Goal: Task Accomplishment & Management: Use online tool/utility

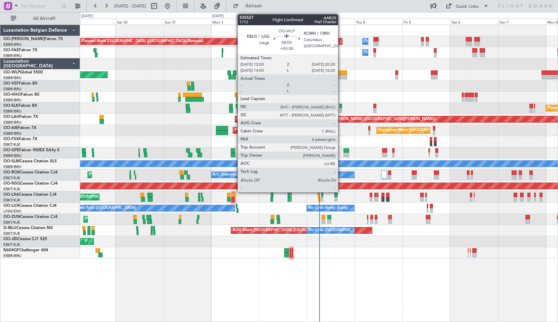
click at [341, 74] on div at bounding box center [338, 72] width 17 height 5
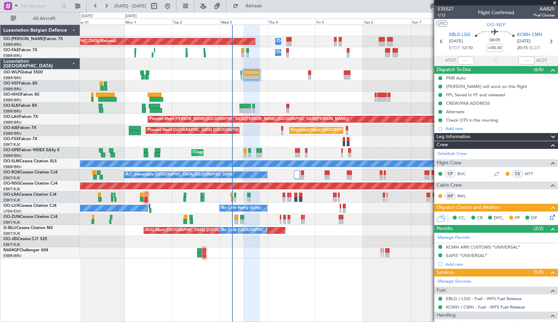
click at [279, 88] on div at bounding box center [319, 85] width 478 height 11
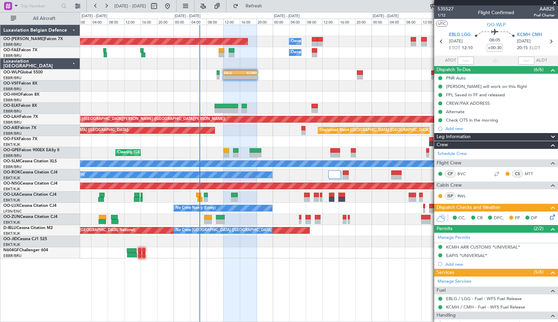
click at [552, 3] on span at bounding box center [554, 3] width 7 height 6
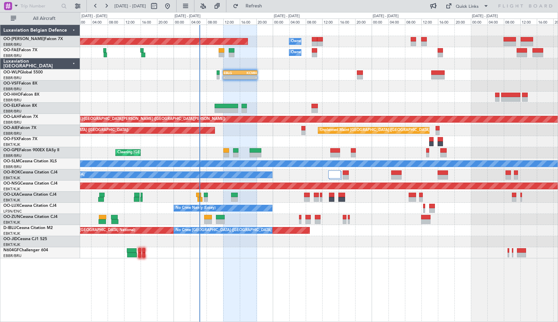
type input "0"
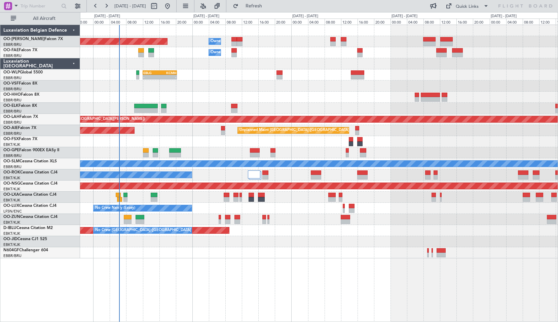
click at [317, 104] on div "Planned Maint [GEOGRAPHIC_DATA] ([GEOGRAPHIC_DATA] National) Owner [GEOGRAPHIC_…" at bounding box center [319, 141] width 478 height 233
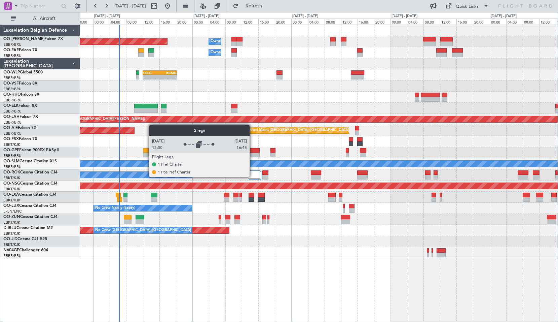
click at [253, 176] on div at bounding box center [254, 174] width 12 height 8
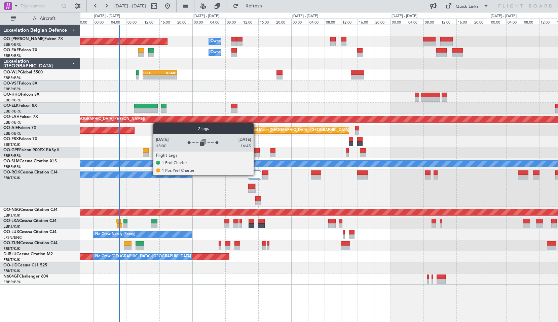
click at [257, 175] on div at bounding box center [254, 174] width 12 height 8
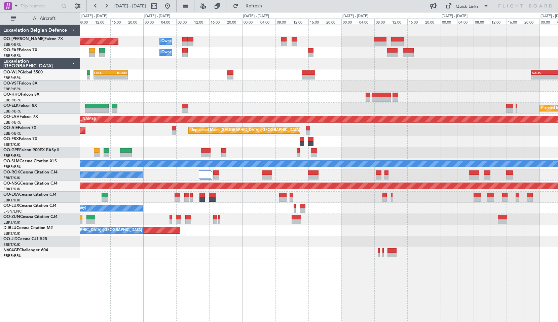
click at [305, 96] on div "- - GCTS 07:00 Z KTEB 14:20 Z" at bounding box center [319, 96] width 478 height 11
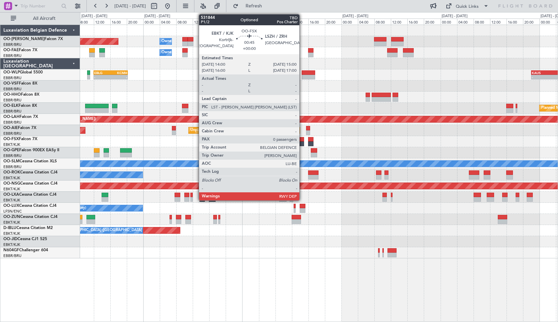
click at [302, 144] on div at bounding box center [302, 143] width 4 height 5
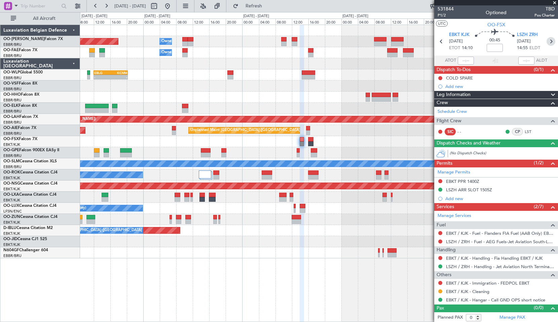
click at [547, 41] on icon at bounding box center [551, 41] width 9 height 9
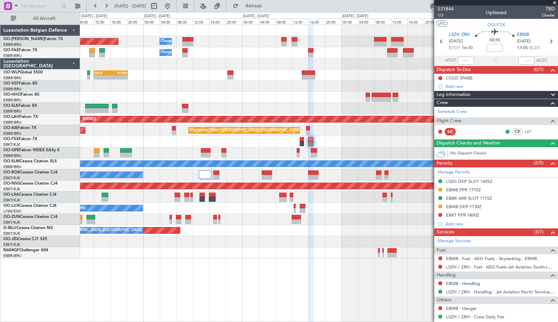
click at [553, 2] on span at bounding box center [554, 3] width 7 height 6
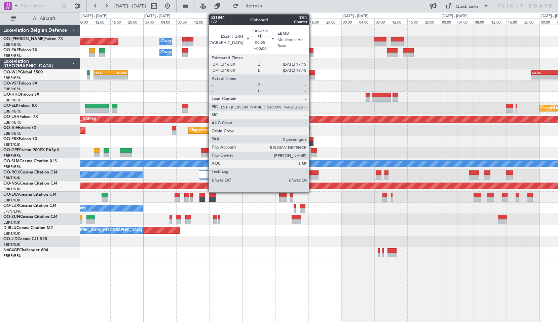
click at [312, 140] on div at bounding box center [310, 139] width 5 height 5
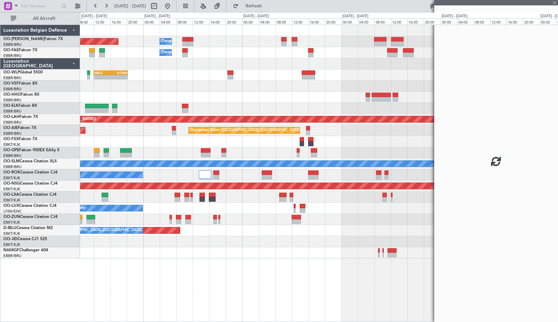
click at [349, 137] on div "Planned Maint Kortrijk-[GEOGRAPHIC_DATA]" at bounding box center [319, 141] width 478 height 11
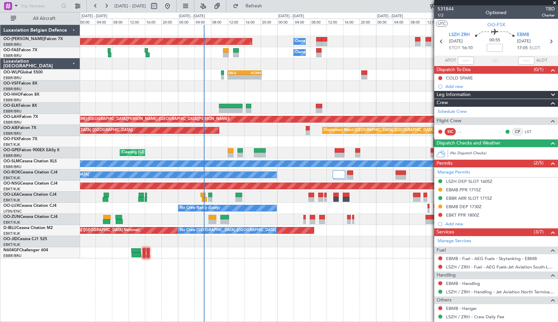
click at [299, 99] on div "KTEB 12:00 Z EBBR 18:45 Z 12:51 Z 19:43 Z 11:07 Z 20:15 Z" at bounding box center [319, 96] width 478 height 11
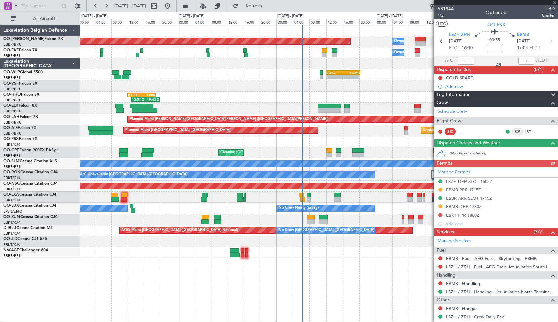
click at [256, 270] on div "Planned Maint [GEOGRAPHIC_DATA] ([GEOGRAPHIC_DATA] National) Owner [GEOGRAPHIC_…" at bounding box center [319, 173] width 478 height 297
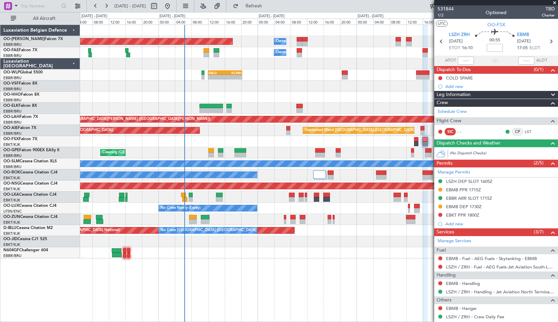
click at [235, 287] on div "Planned Maint [GEOGRAPHIC_DATA] ([GEOGRAPHIC_DATA] National) Owner [GEOGRAPHIC_…" at bounding box center [319, 173] width 478 height 297
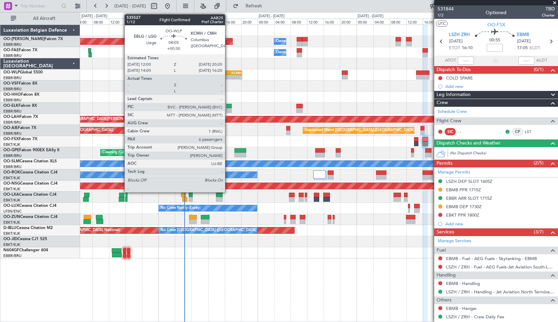
click at [228, 76] on div "-" at bounding box center [233, 77] width 16 height 4
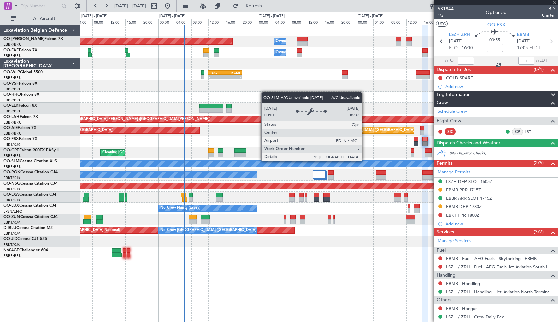
type input "+00:30"
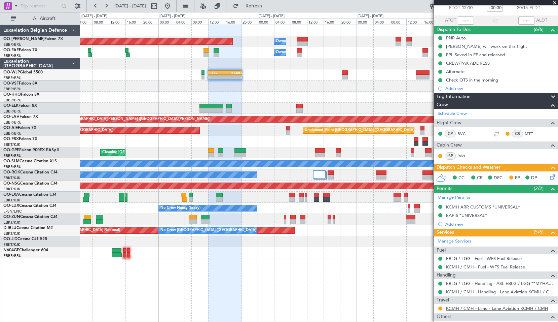
scroll to position [22, 0]
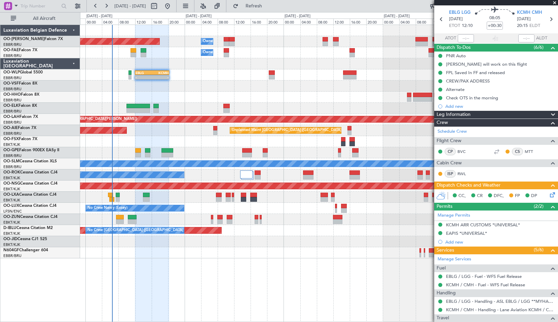
click at [294, 261] on div "Planned Maint [GEOGRAPHIC_DATA] ([GEOGRAPHIC_DATA] National) Owner [GEOGRAPHIC_…" at bounding box center [319, 173] width 478 height 297
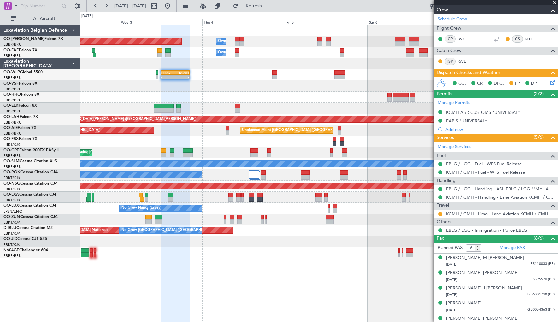
scroll to position [101, 0]
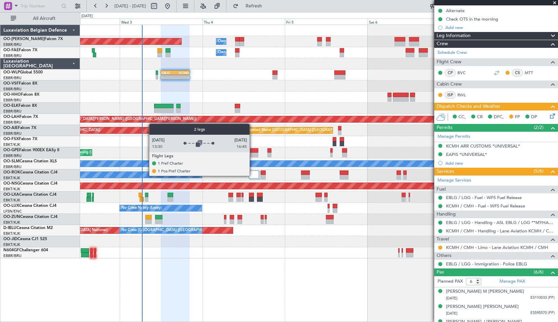
click at [252, 175] on div at bounding box center [254, 174] width 10 height 8
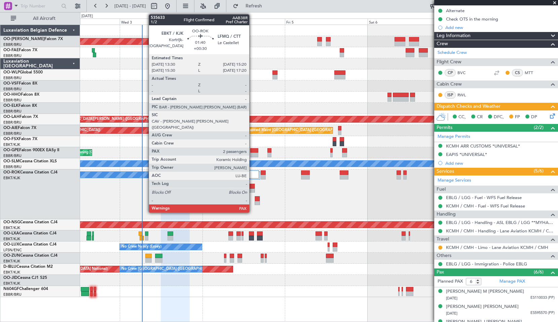
click at [252, 188] on div at bounding box center [252, 186] width 6 height 5
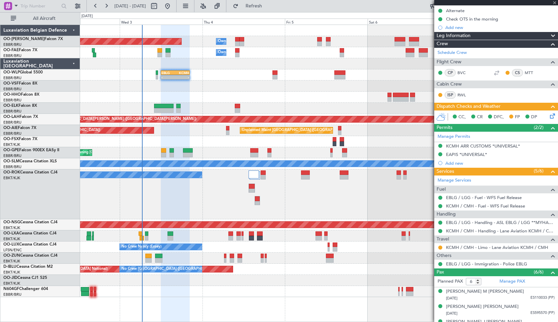
click at [267, 194] on div "A/C Unavailable [GEOGRAPHIC_DATA]-[GEOGRAPHIC_DATA]" at bounding box center [319, 194] width 478 height 50
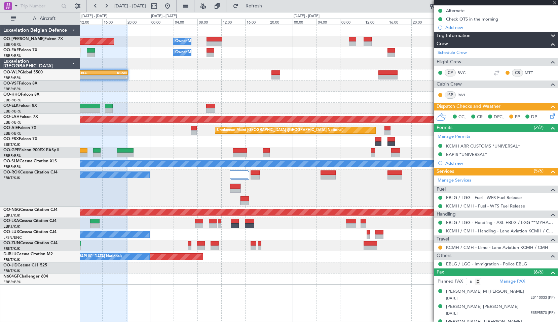
type input "2"
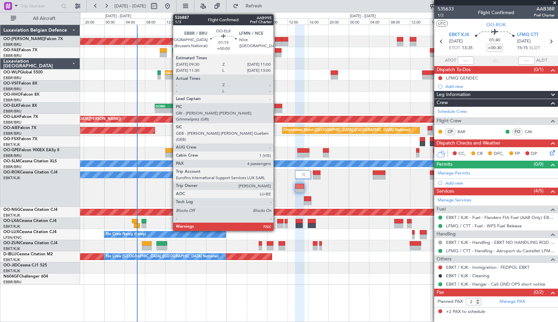
click at [276, 106] on div at bounding box center [278, 106] width 8 height 5
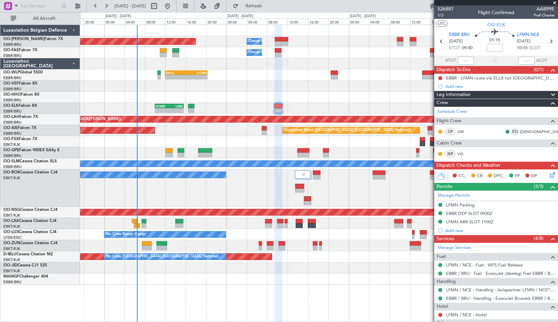
click at [549, 175] on icon at bounding box center [551, 173] width 5 height 5
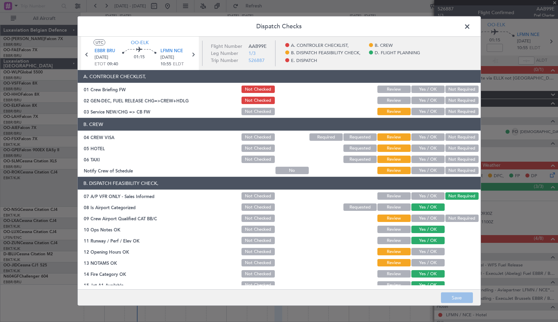
click at [471, 25] on span at bounding box center [471, 28] width 0 height 13
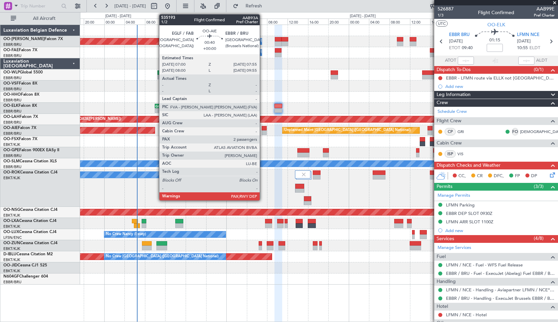
click at [263, 133] on div at bounding box center [264, 132] width 5 height 5
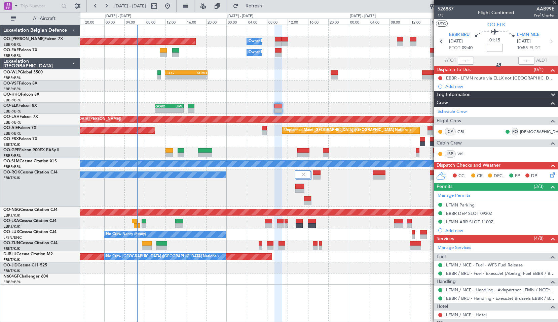
click at [247, 135] on div "Unplanned Maint [GEOGRAPHIC_DATA] ([GEOGRAPHIC_DATA] National) Planned Maint [G…" at bounding box center [319, 130] width 478 height 11
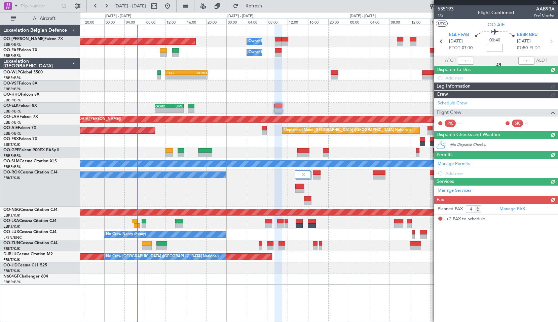
type input "2"
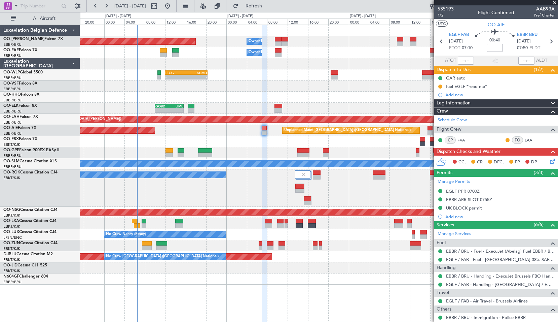
click at [550, 159] on icon at bounding box center [551, 159] width 5 height 5
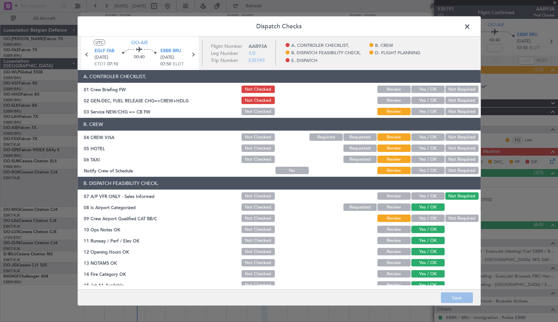
click at [471, 24] on span at bounding box center [471, 28] width 0 height 13
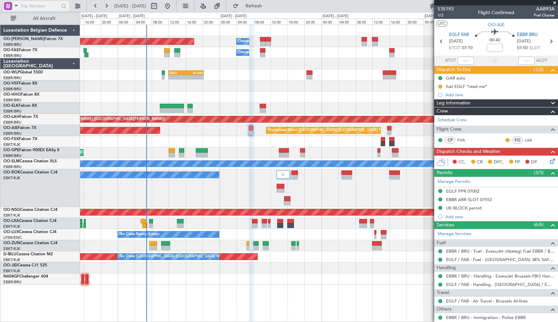
click at [12, 8] on div at bounding box center [8, 6] width 8 height 8
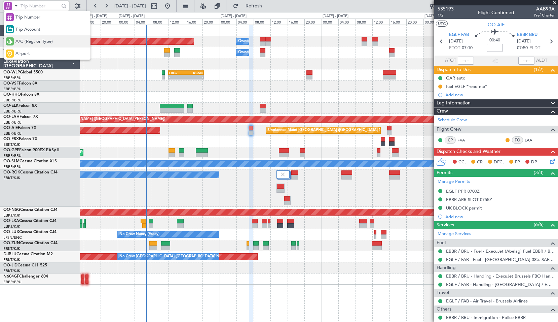
click at [29, 45] on div "A/C (Reg. or Type)" at bounding box center [47, 41] width 86 height 12
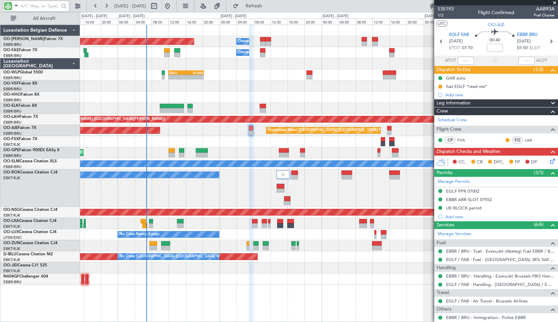
click at [30, 8] on input "text" at bounding box center [40, 6] width 39 height 10
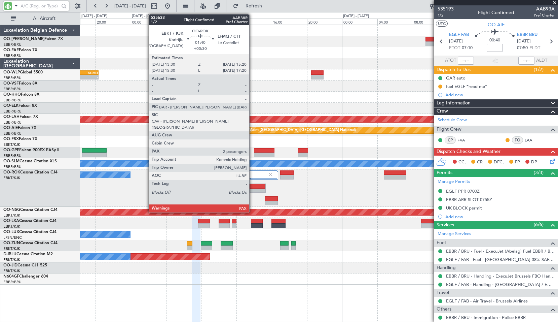
click at [252, 187] on div at bounding box center [257, 186] width 15 height 5
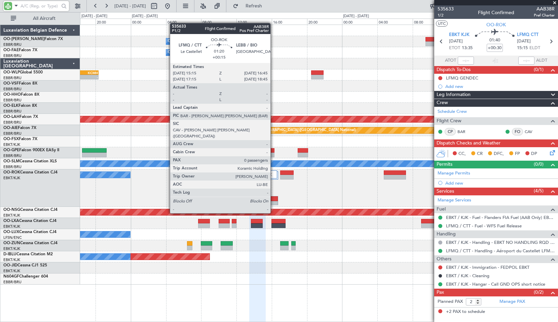
click at [273, 200] on div at bounding box center [271, 198] width 13 height 5
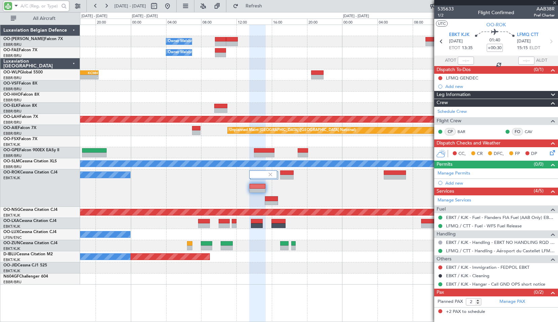
type input "+00:15"
type input "0"
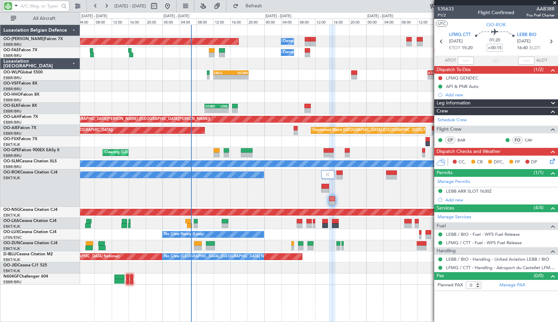
click at [250, 80] on div "Owner Melsbroek Air Base Planned Maint [GEOGRAPHIC_DATA] ([GEOGRAPHIC_DATA]) Ow…" at bounding box center [319, 154] width 478 height 259
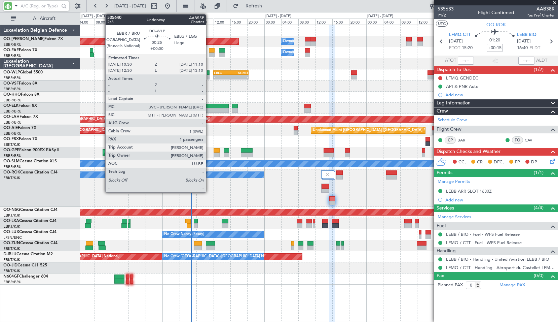
click at [209, 75] on div at bounding box center [208, 77] width 3 height 5
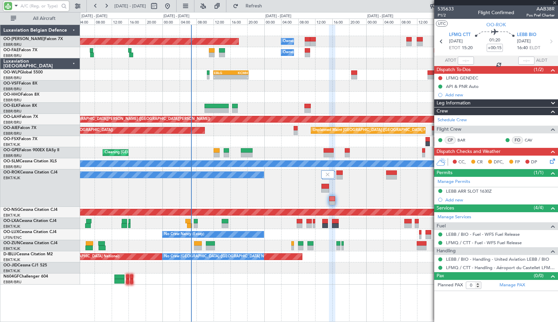
click at [277, 87] on div at bounding box center [319, 85] width 478 height 11
type input "1"
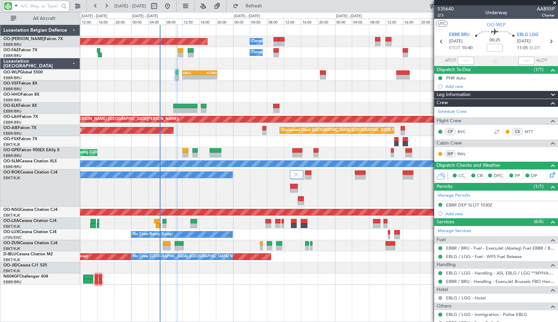
click at [211, 286] on div "Planned Maint [GEOGRAPHIC_DATA] ([GEOGRAPHIC_DATA] National) Owner [GEOGRAPHIC_…" at bounding box center [319, 173] width 478 height 297
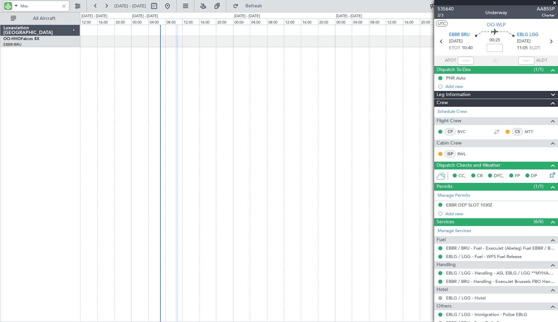
type input "hho"
click at [552, 3] on span at bounding box center [554, 3] width 7 height 6
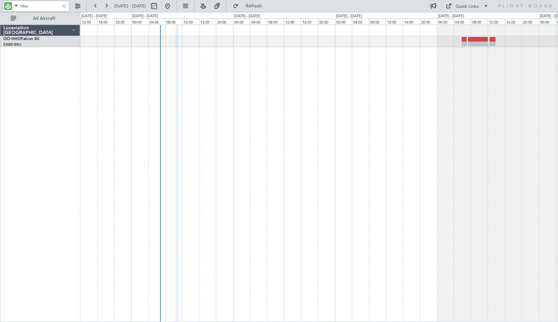
type input "0"
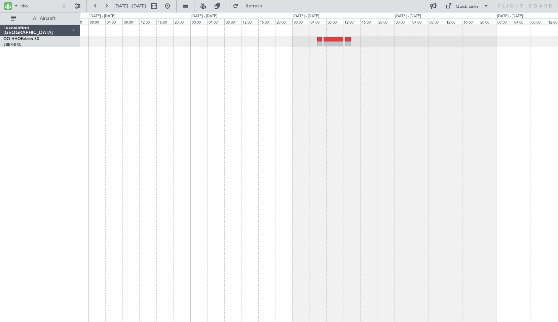
click at [307, 108] on div "- - GCTS 07:00 Z KTEB 14:20 Z" at bounding box center [319, 173] width 478 height 297
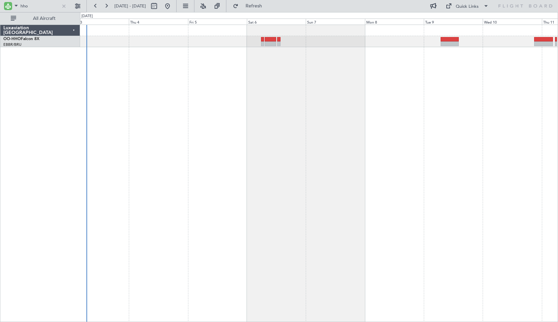
click at [202, 103] on div at bounding box center [319, 173] width 478 height 297
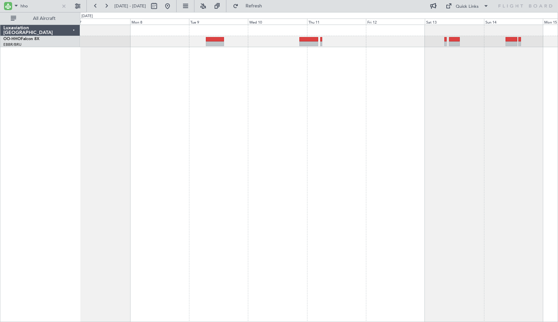
click at [226, 81] on div at bounding box center [319, 173] width 478 height 297
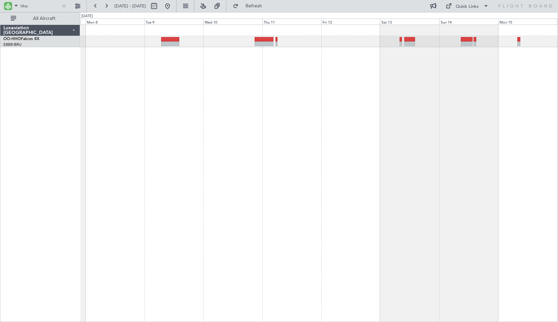
click at [393, 97] on div at bounding box center [319, 173] width 478 height 297
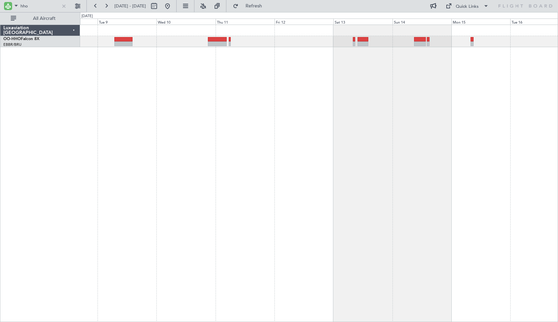
click at [194, 102] on div at bounding box center [319, 173] width 478 height 297
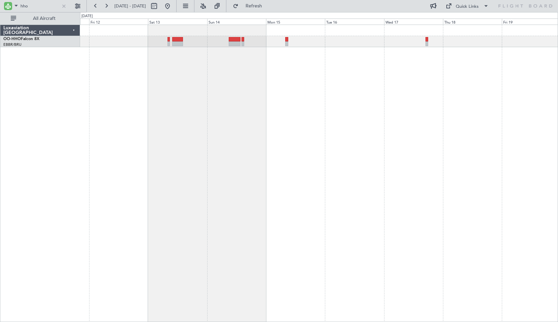
click at [277, 97] on div at bounding box center [319, 173] width 478 height 297
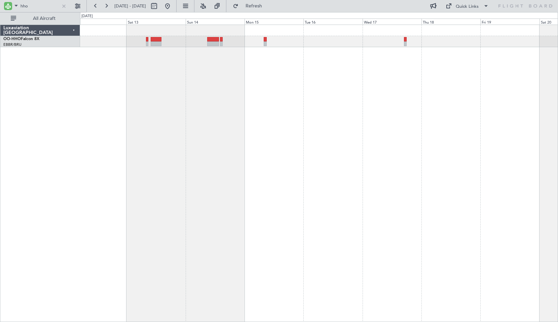
click at [230, 86] on div at bounding box center [319, 173] width 478 height 297
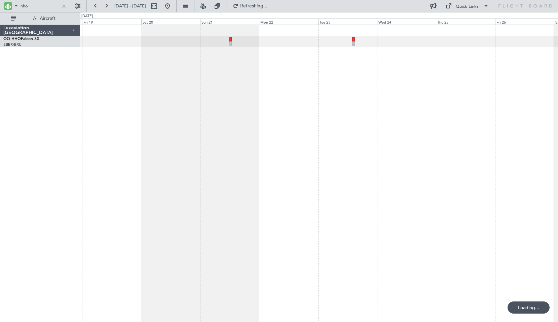
click at [112, 106] on div at bounding box center [319, 173] width 478 height 297
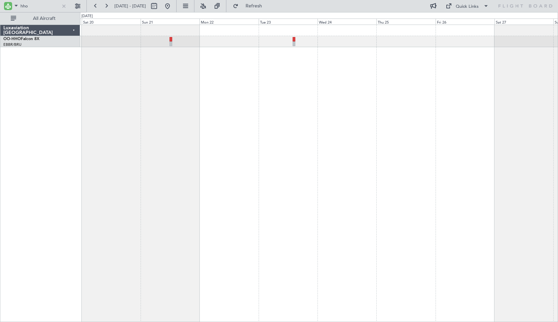
click at [246, 103] on div at bounding box center [319, 173] width 478 height 297
click at [300, 122] on div at bounding box center [319, 173] width 478 height 297
click at [222, 125] on div at bounding box center [319, 173] width 478 height 297
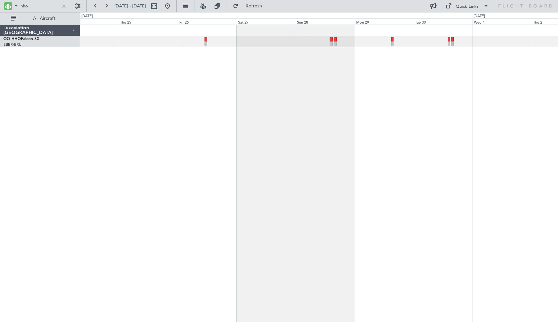
click at [310, 126] on div at bounding box center [319, 173] width 478 height 297
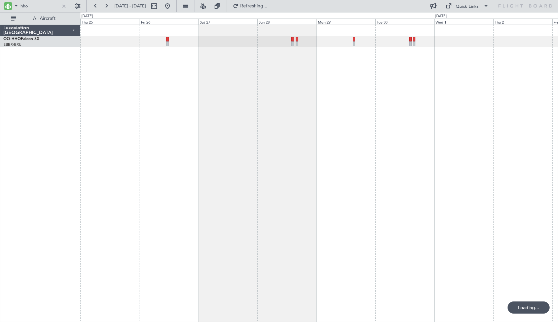
click at [324, 129] on div at bounding box center [319, 173] width 478 height 297
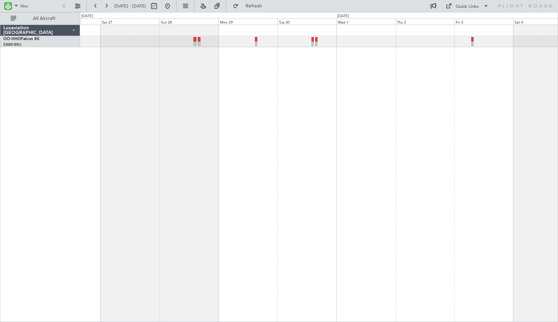
click at [311, 124] on div at bounding box center [319, 173] width 478 height 297
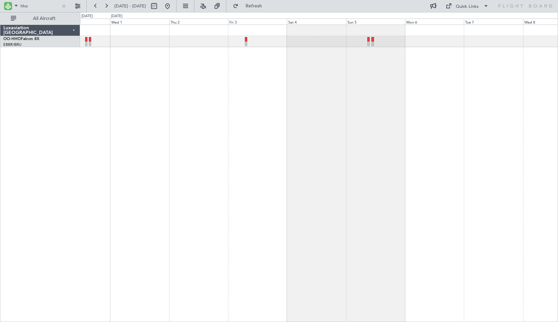
click at [264, 140] on div at bounding box center [319, 173] width 478 height 297
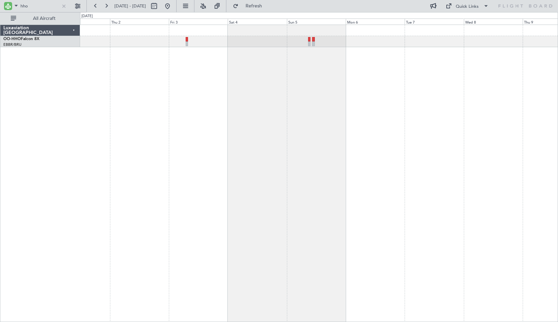
click at [312, 136] on div at bounding box center [319, 173] width 478 height 297
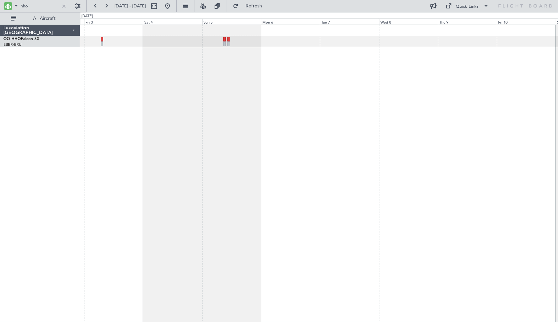
click at [292, 136] on div at bounding box center [319, 173] width 478 height 297
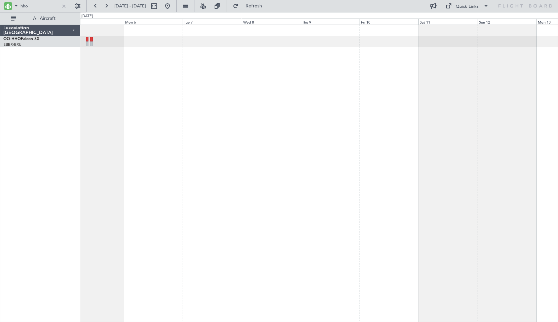
click at [290, 155] on div at bounding box center [319, 173] width 478 height 297
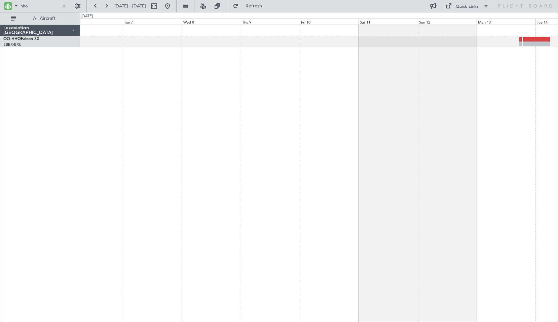
click at [279, 158] on div at bounding box center [319, 173] width 478 height 297
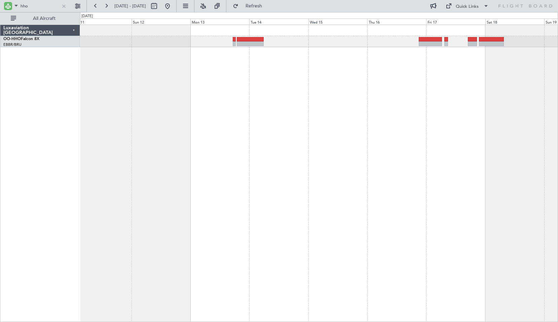
click at [200, 92] on div at bounding box center [319, 173] width 478 height 297
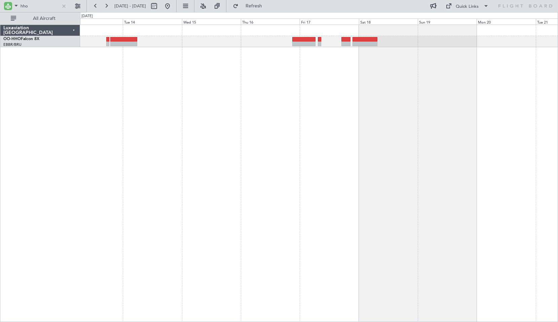
click at [243, 86] on div at bounding box center [319, 173] width 478 height 297
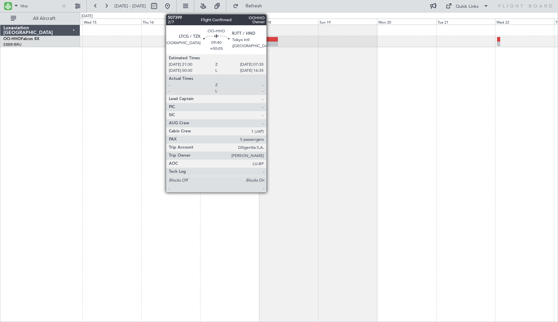
click at [269, 43] on div at bounding box center [265, 43] width 25 height 5
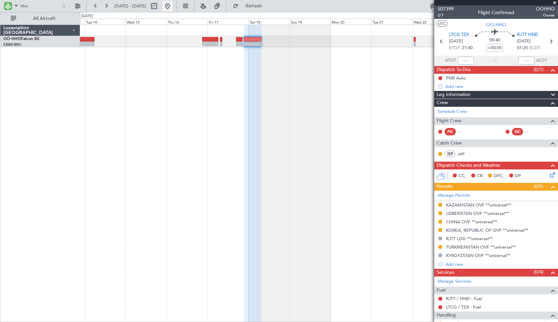
click at [173, 6] on button at bounding box center [167, 6] width 11 height 11
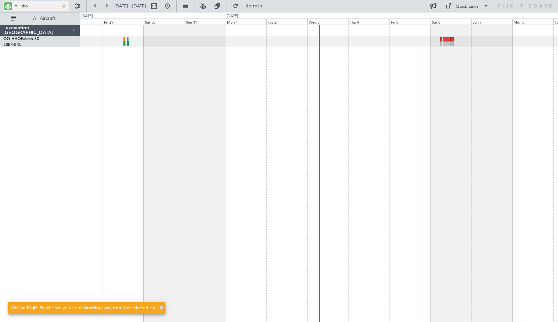
click at [62, 7] on div at bounding box center [63, 5] width 7 height 7
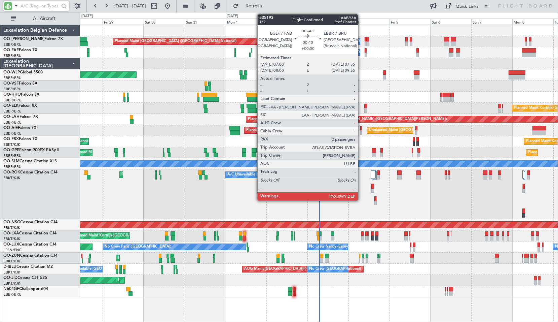
click at [361, 130] on div at bounding box center [361, 132] width 2 height 5
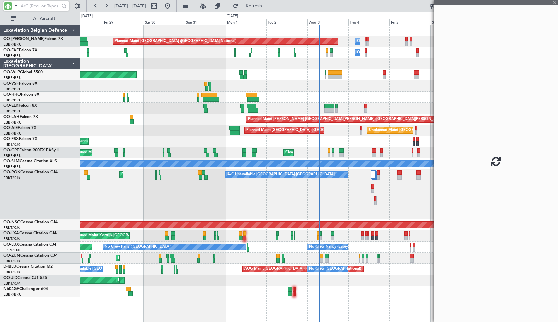
click at [433, 141] on div "Planned Maint Kortrijk-[GEOGRAPHIC_DATA] Planned Maint [GEOGRAPHIC_DATA]-[GEOGR…" at bounding box center [319, 141] width 478 height 11
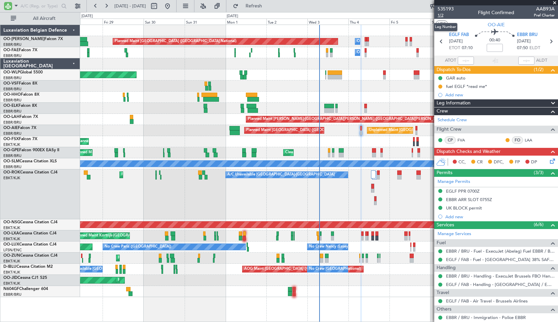
click at [441, 15] on span "1/2" at bounding box center [446, 15] width 16 height 6
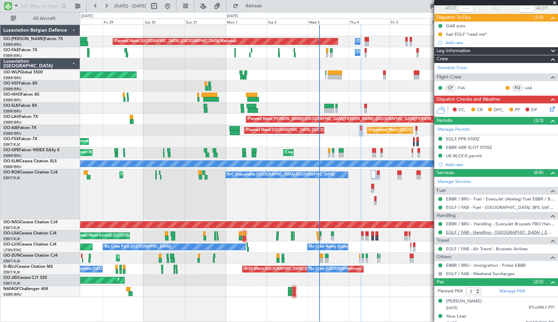
scroll to position [57, 0]
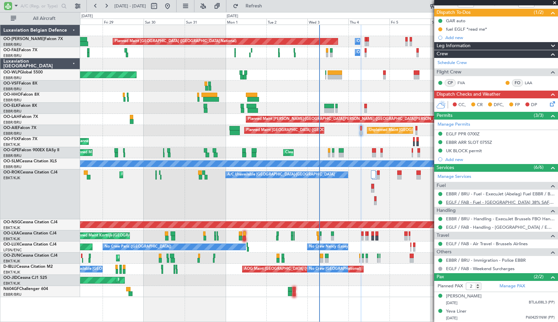
click at [483, 203] on link "EGLF / FAB - Fuel - [GEOGRAPHIC_DATA] 38% SAF EGLF/FAB" at bounding box center [500, 202] width 109 height 6
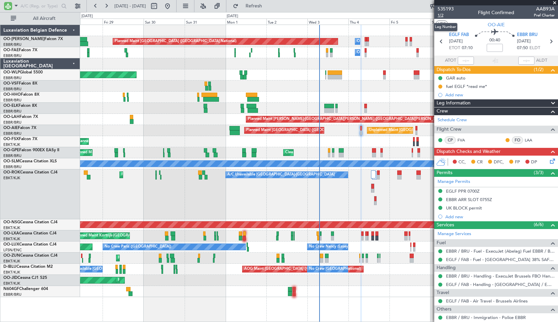
click at [443, 15] on span "1/2" at bounding box center [446, 15] width 16 height 6
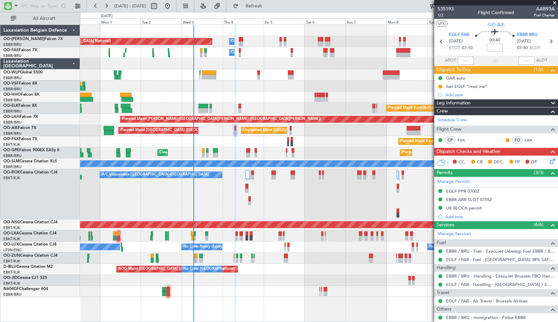
click at [242, 128] on div "Unplanned Maint [GEOGRAPHIC_DATA] ([GEOGRAPHIC_DATA] National)" at bounding box center [263, 130] width 45 height 6
click at [547, 43] on icon at bounding box center [551, 41] width 9 height 9
type input "4"
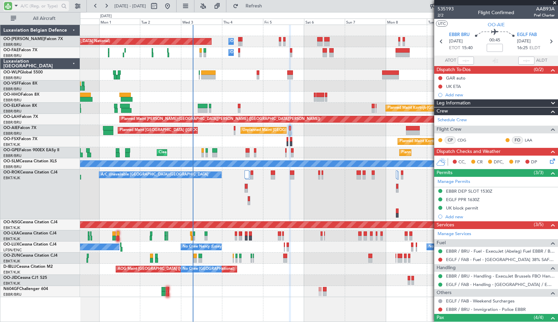
click at [14, 7] on span at bounding box center [16, 5] width 8 height 8
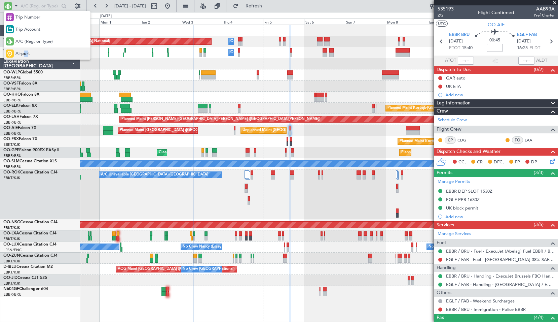
click at [25, 52] on span "Airport" at bounding box center [22, 53] width 14 height 7
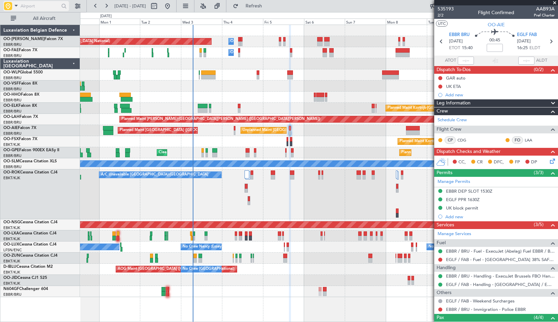
click at [23, 4] on input "text" at bounding box center [40, 6] width 39 height 10
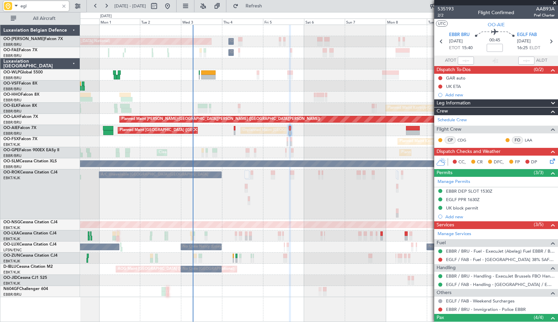
type input "eglf"
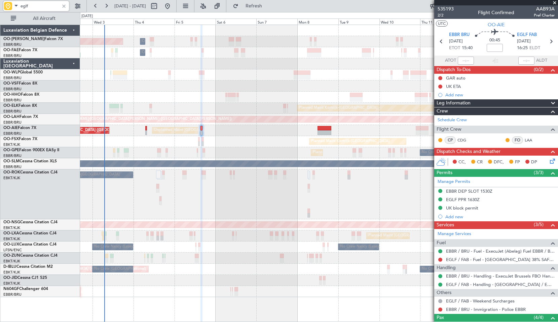
click at [277, 146] on div "Planned Maint [GEOGRAPHIC_DATA] ([GEOGRAPHIC_DATA] National) Owner [GEOGRAPHIC_…" at bounding box center [319, 161] width 478 height 272
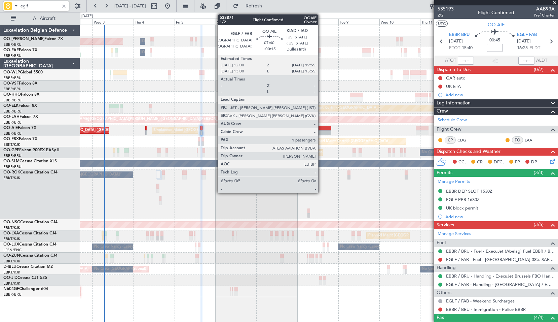
click at [321, 132] on div at bounding box center [325, 132] width 14 height 5
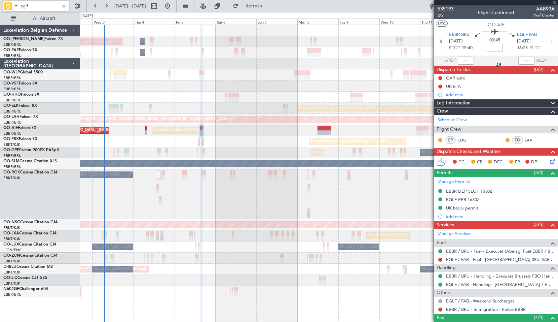
type input "+00:15"
type input "1"
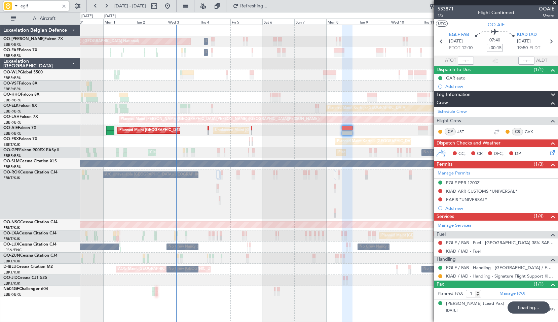
click at [271, 197] on div "A/C Unavailable [GEOGRAPHIC_DATA]-[GEOGRAPHIC_DATA] Planned Maint [GEOGRAPHIC_D…" at bounding box center [319, 194] width 478 height 50
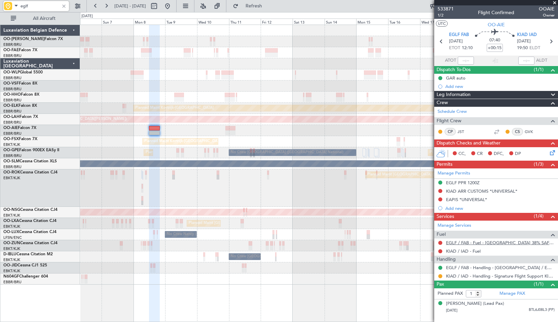
type input "eglf"
click at [498, 243] on link "EGLF / FAB - Fuel - [GEOGRAPHIC_DATA] 38% SAF EGLF/FAB" at bounding box center [500, 242] width 109 height 6
click at [65, 8] on div at bounding box center [63, 5] width 7 height 7
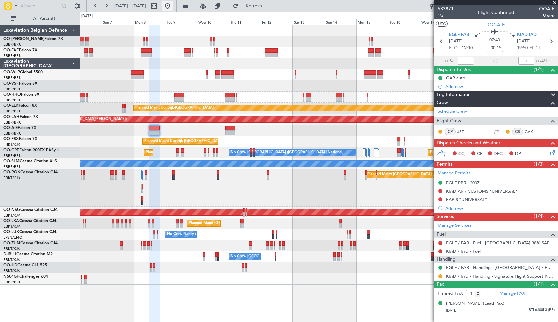
click at [173, 7] on button at bounding box center [167, 6] width 11 height 11
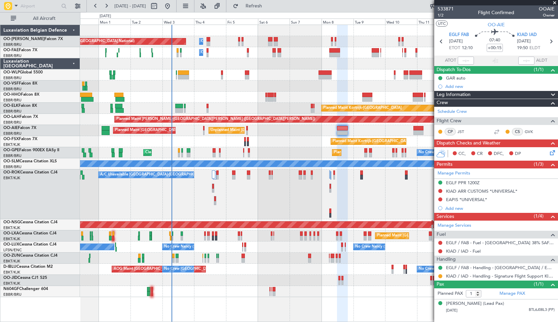
click at [211, 305] on div "Owner Melsbroek Air Base Planned Maint Brussels (Brussels National) Owner Melsb…" at bounding box center [319, 173] width 478 height 297
click at [553, 5] on span at bounding box center [554, 3] width 7 height 6
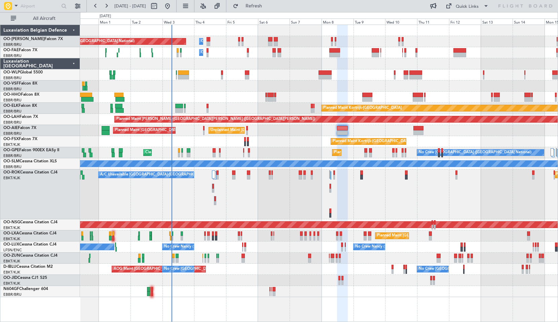
type input "0"
